Goal: Task Accomplishment & Management: Manage account settings

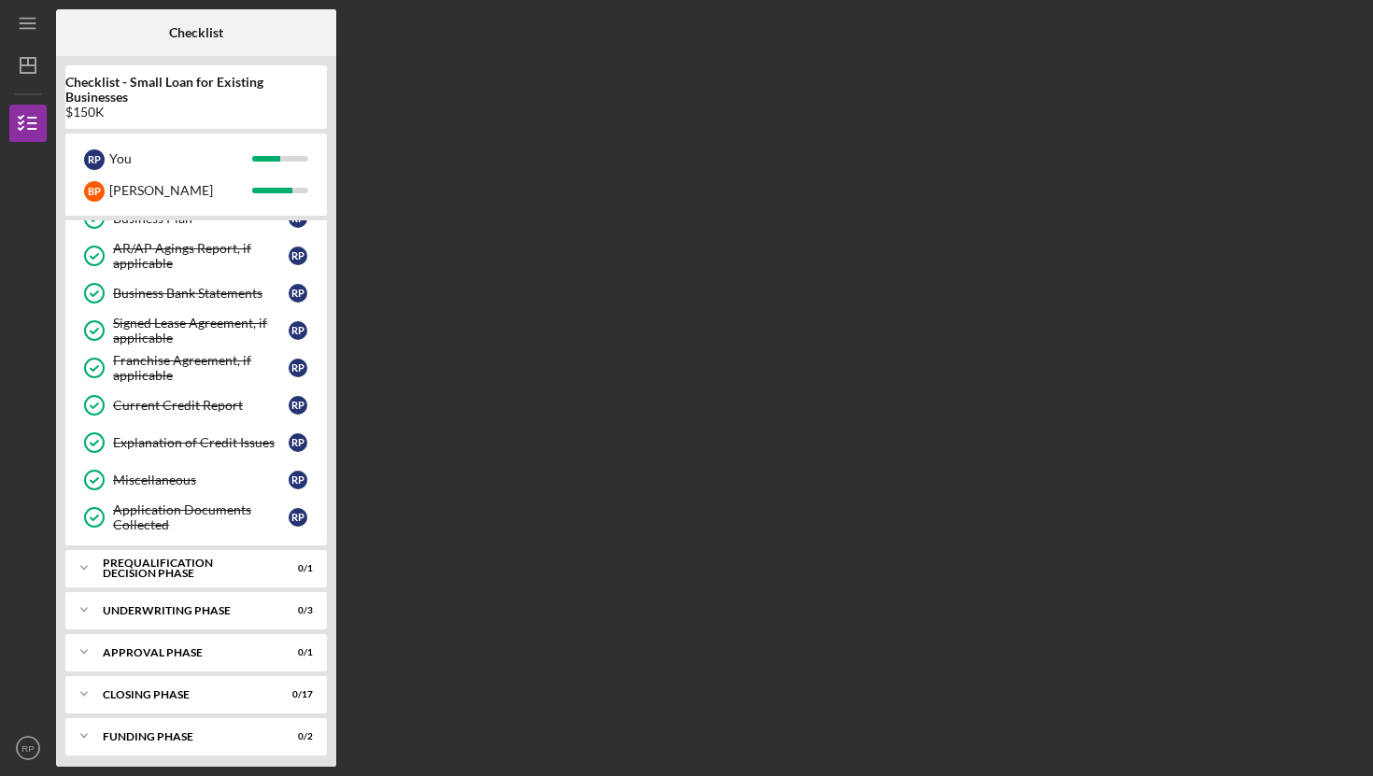
scroll to position [701, 0]
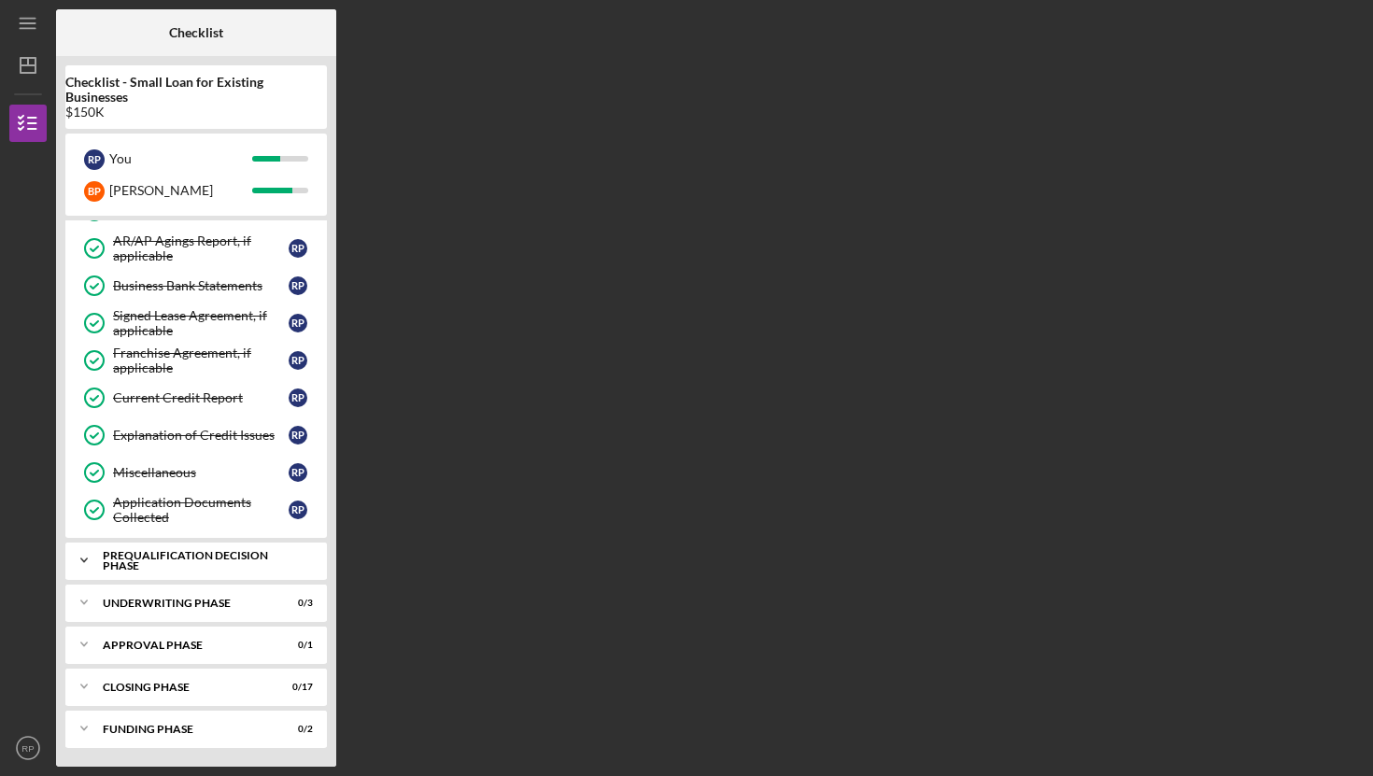
click at [142, 559] on div "Prequalification Decision Phase" at bounding box center [203, 560] width 201 height 21
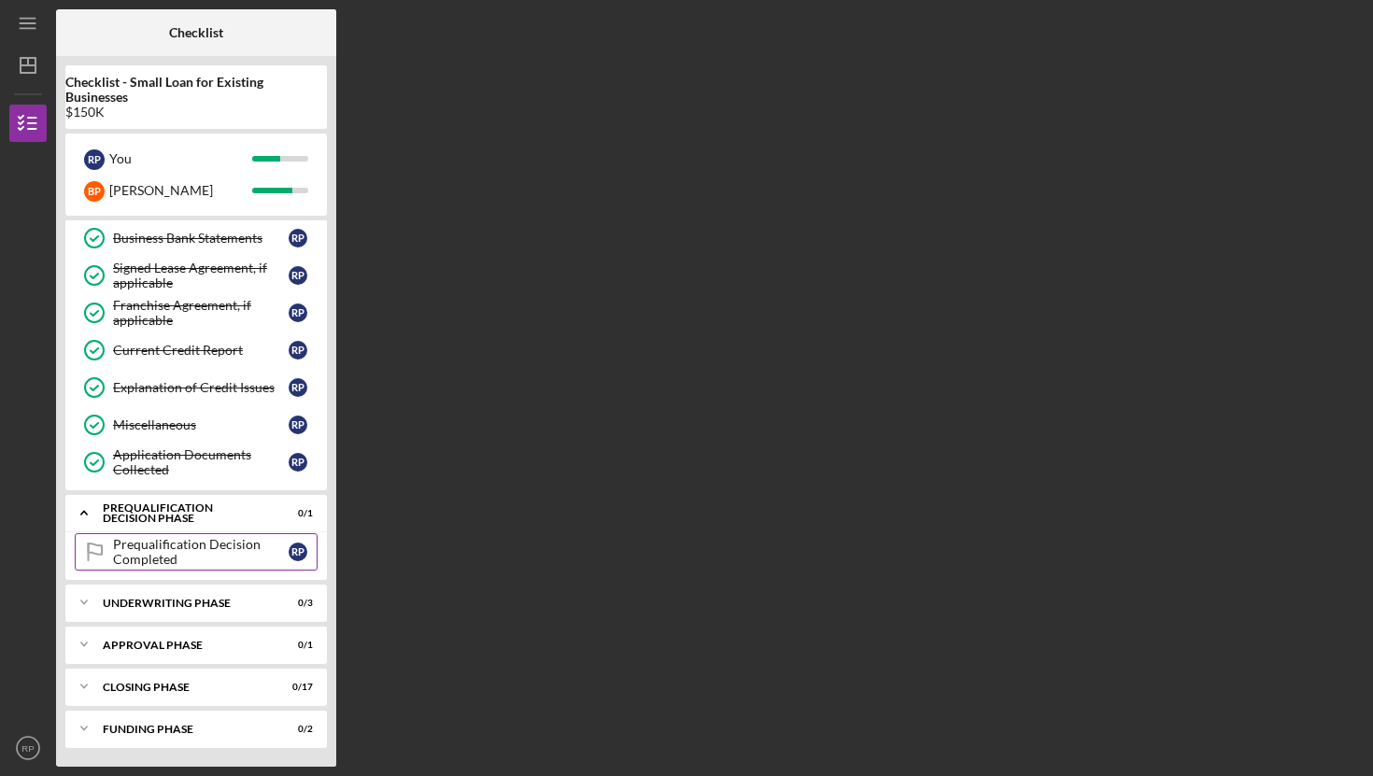
click at [224, 539] on div "Prequalification Decision Completed" at bounding box center [201, 552] width 176 height 30
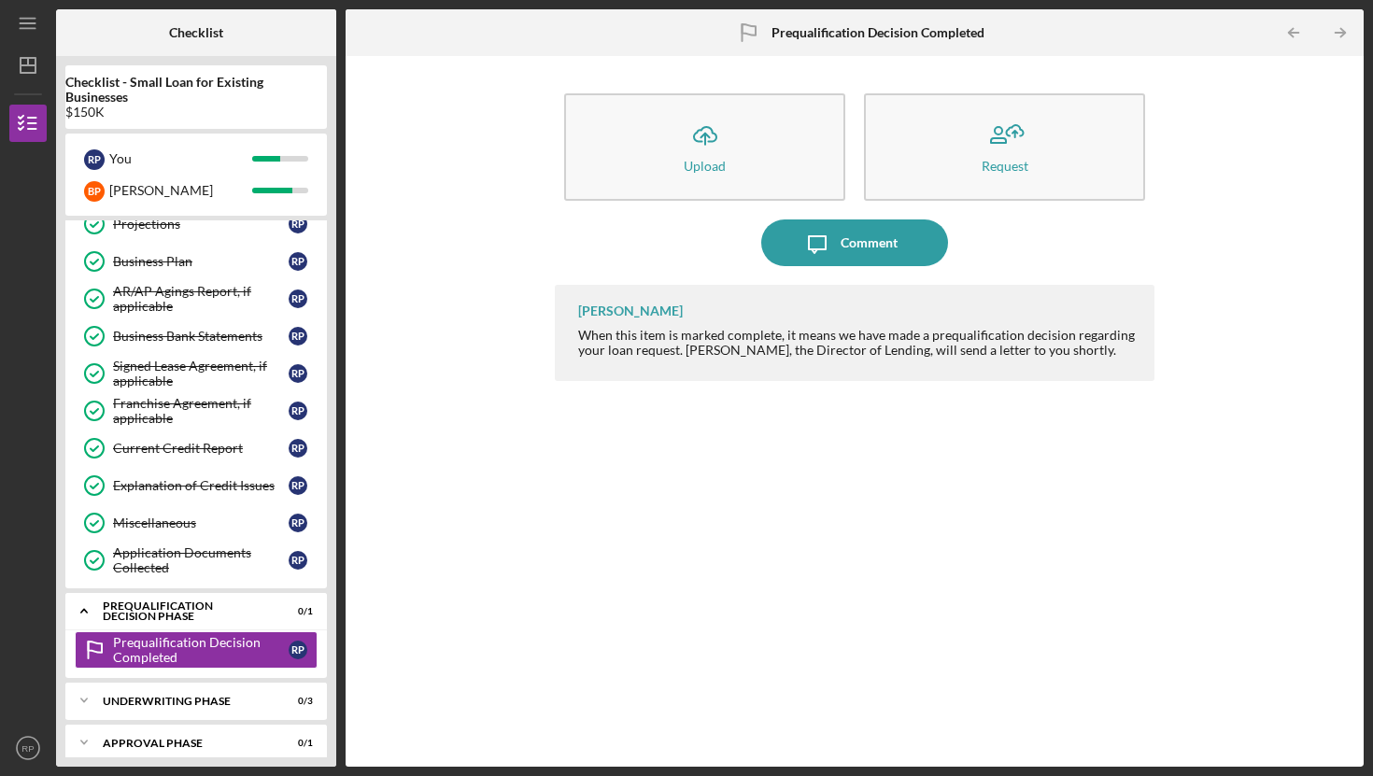
scroll to position [749, 0]
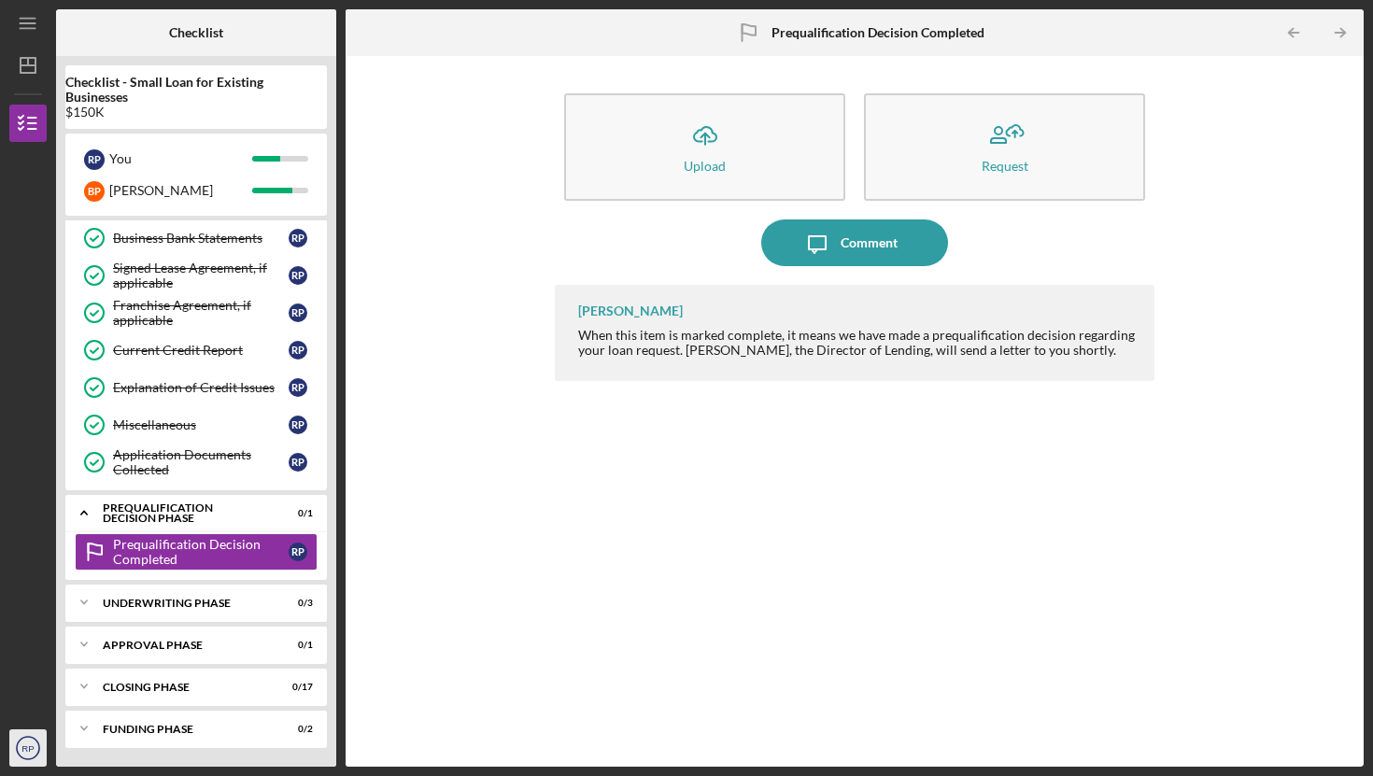
click at [13, 742] on icon "RP" at bounding box center [27, 748] width 37 height 47
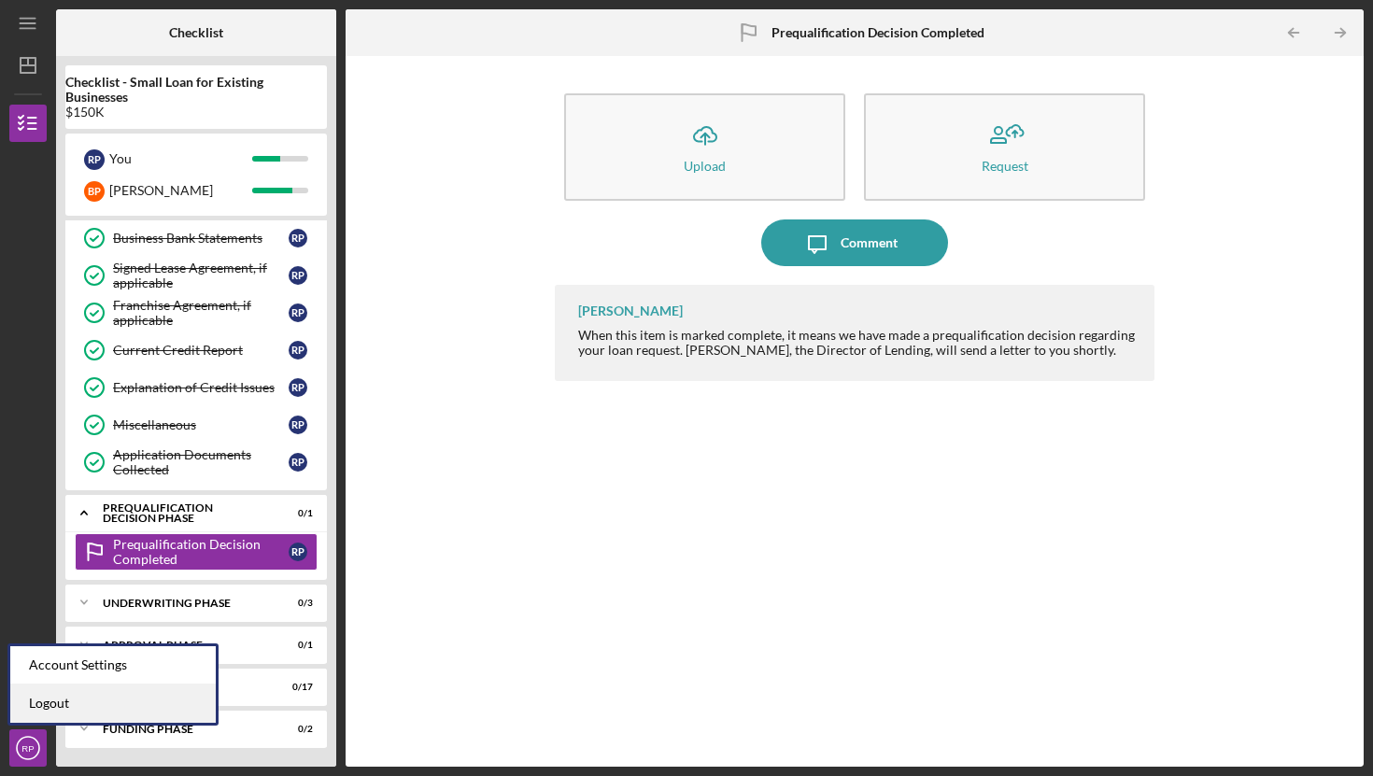
click at [40, 708] on link "Logout" at bounding box center [112, 704] width 205 height 38
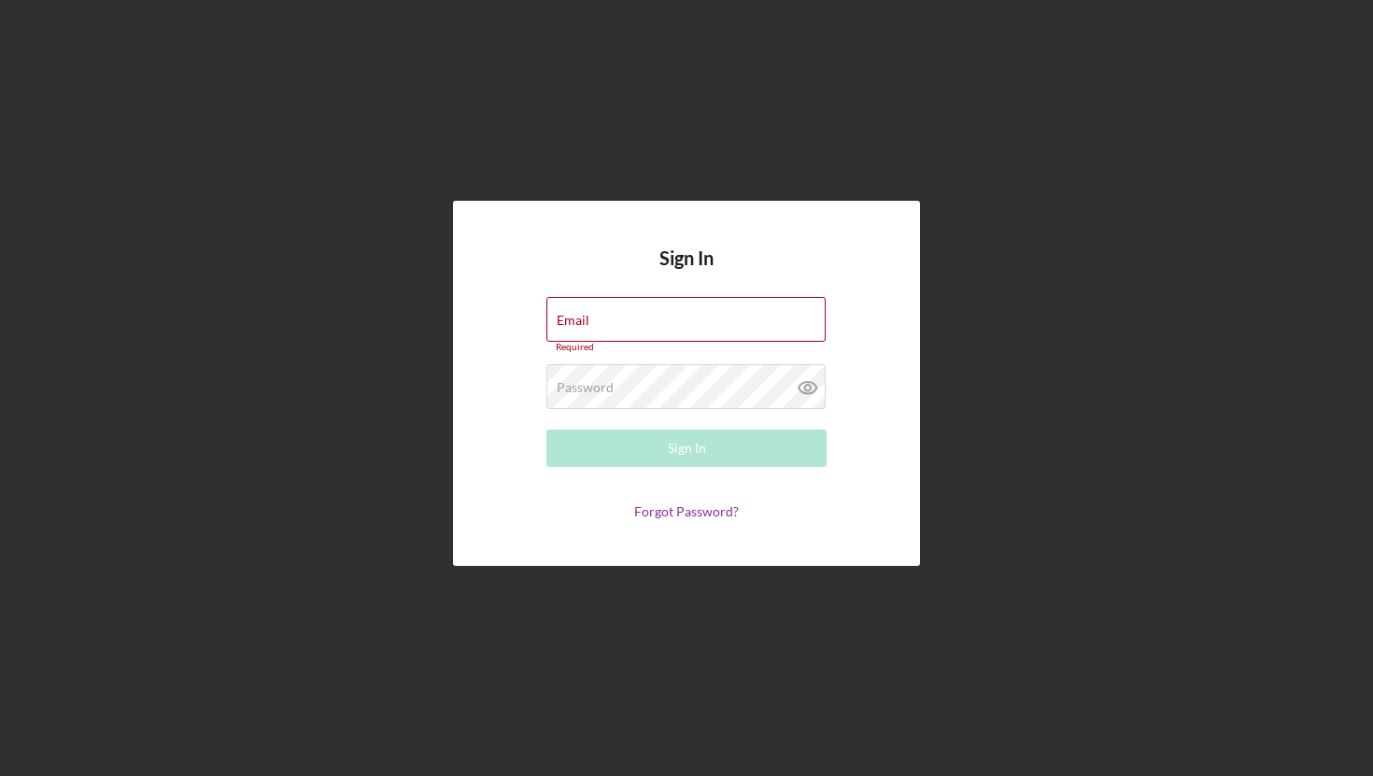
type input "[EMAIL_ADDRESS][DOMAIN_NAME]"
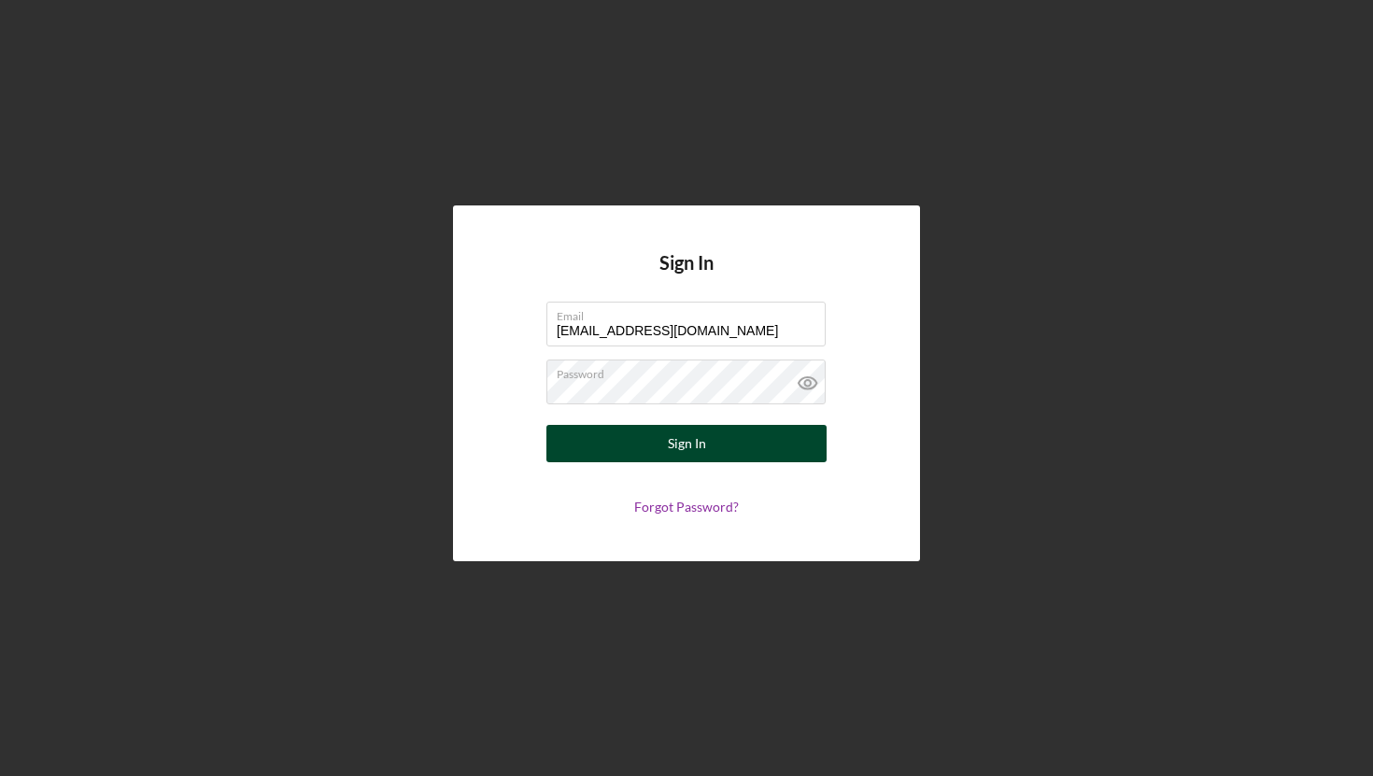
click at [673, 436] on div "Sign In" at bounding box center [687, 443] width 38 height 37
